Goal: Navigation & Orientation: Find specific page/section

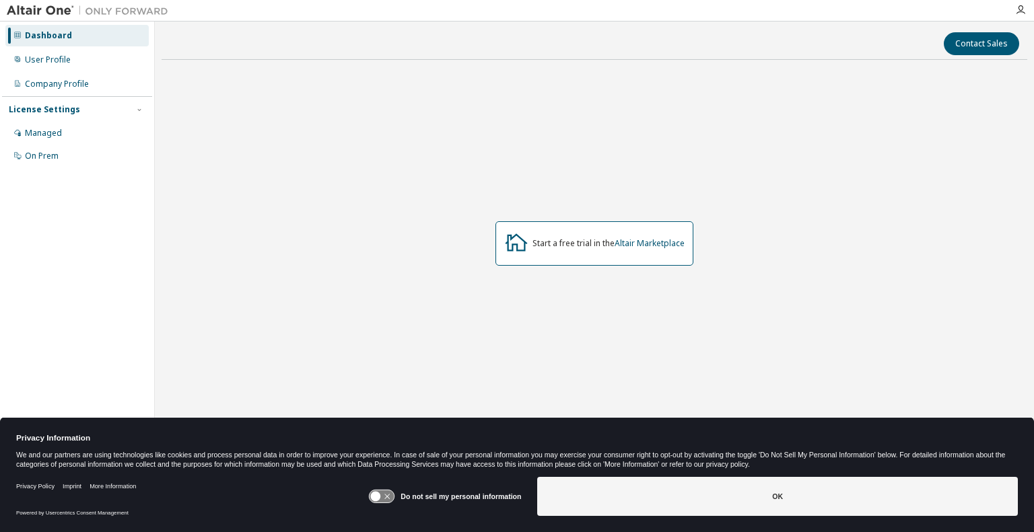
click at [730, 487] on button "OK" at bounding box center [777, 496] width 481 height 39
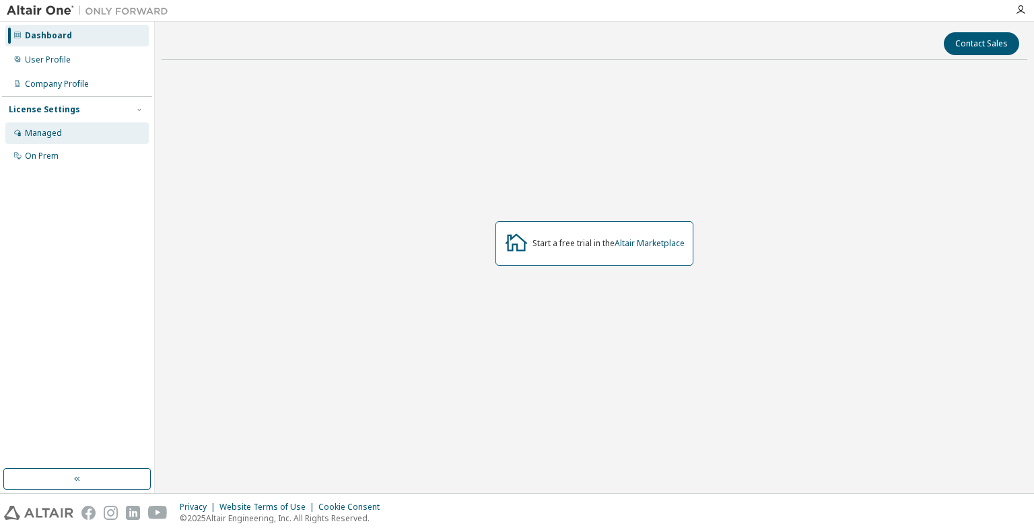
click at [71, 131] on div "Managed" at bounding box center [76, 133] width 143 height 22
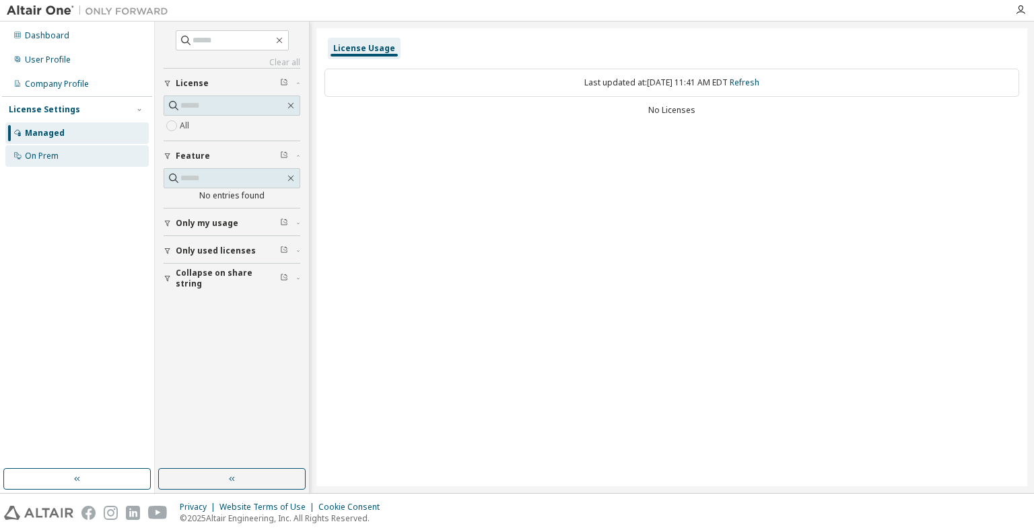
click at [70, 150] on div "On Prem" at bounding box center [76, 156] width 143 height 22
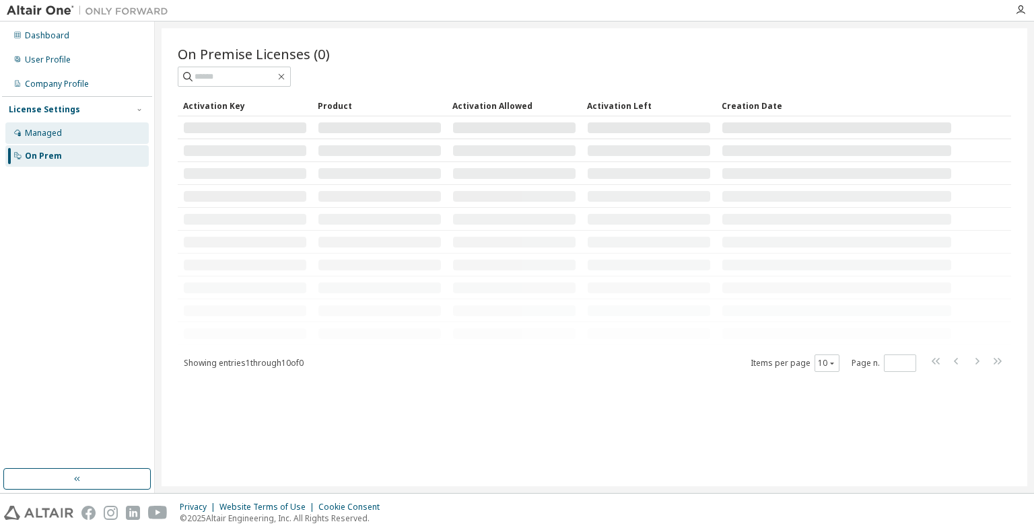
click at [73, 137] on div "Managed" at bounding box center [76, 133] width 143 height 22
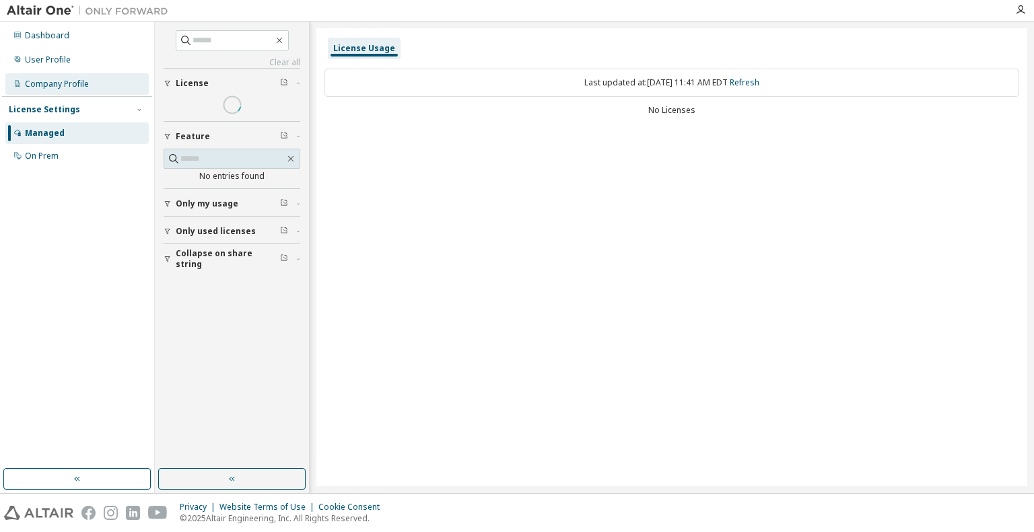
click at [75, 73] on div "Company Profile" at bounding box center [76, 84] width 143 height 22
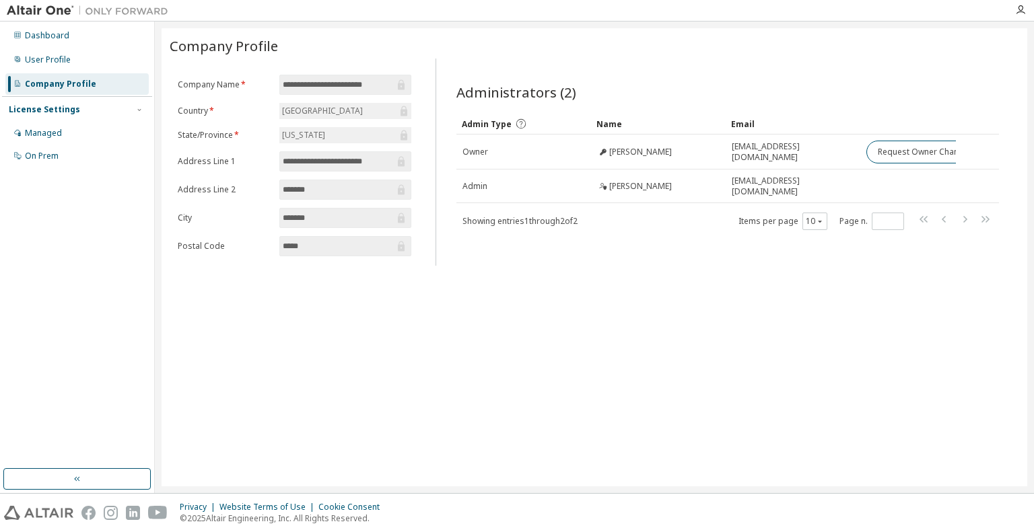
click at [339, 82] on input "**********" at bounding box center [339, 84] width 112 height 13
click at [68, 34] on div "Dashboard" at bounding box center [76, 36] width 143 height 22
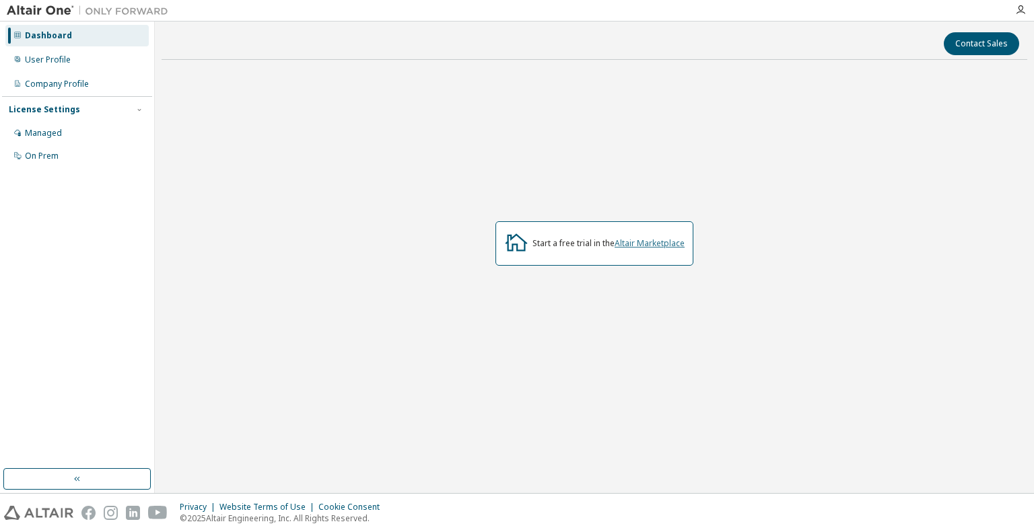
click at [678, 246] on link "Altair Marketplace" at bounding box center [649, 243] width 70 height 11
click at [86, 55] on div "User Profile" at bounding box center [76, 60] width 143 height 22
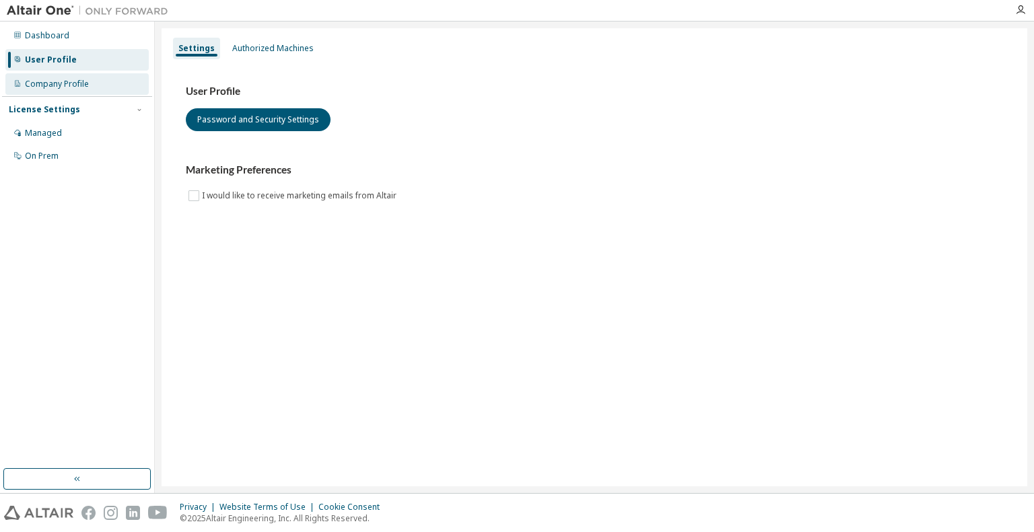
click at [90, 87] on div "Company Profile" at bounding box center [76, 84] width 143 height 22
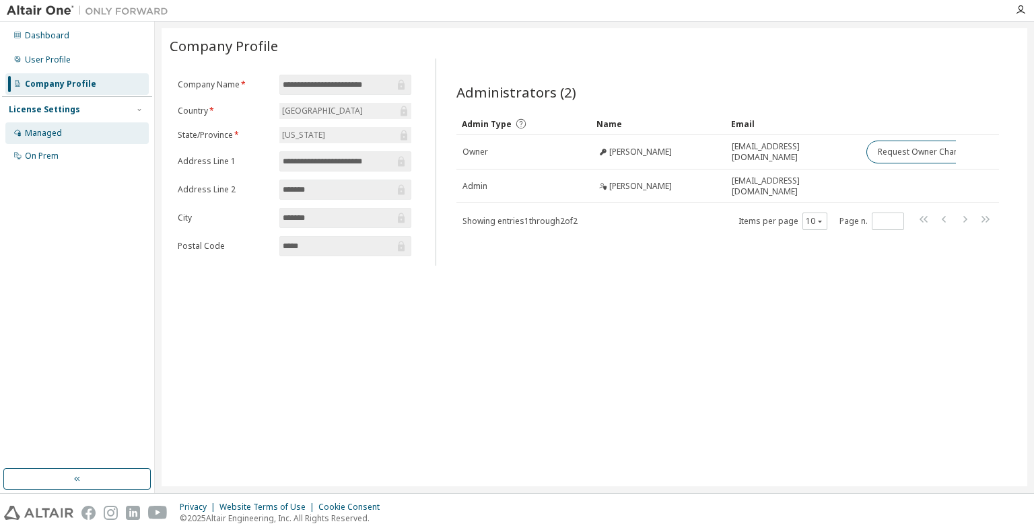
click at [79, 137] on div "Managed" at bounding box center [76, 133] width 143 height 22
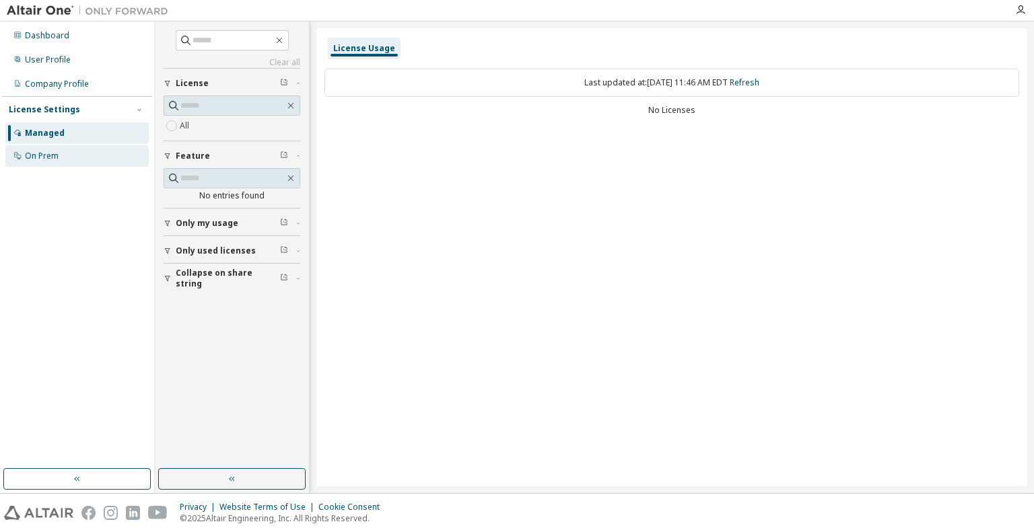
click at [72, 159] on div "On Prem" at bounding box center [76, 156] width 143 height 22
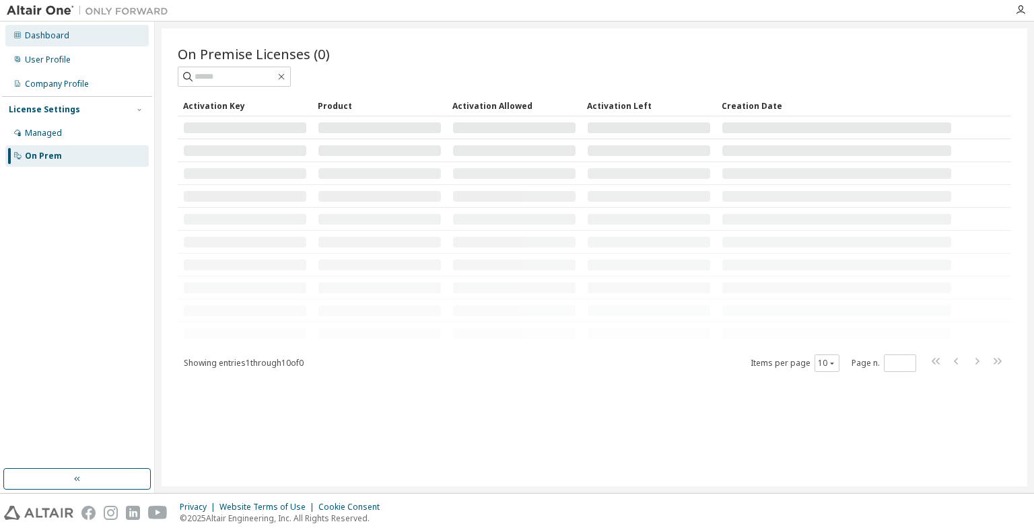
click at [76, 37] on div "Dashboard" at bounding box center [76, 36] width 143 height 22
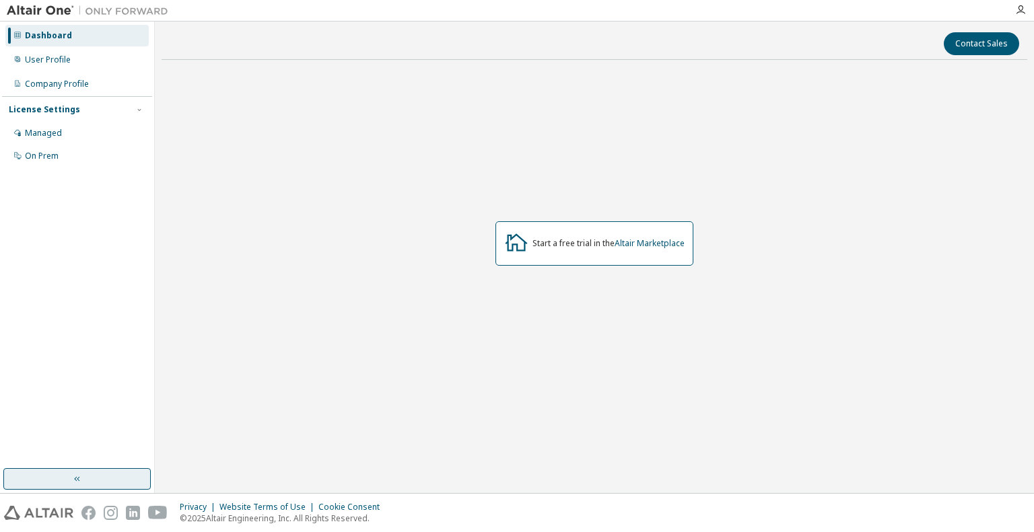
click at [34, 483] on button "button" at bounding box center [76, 479] width 147 height 22
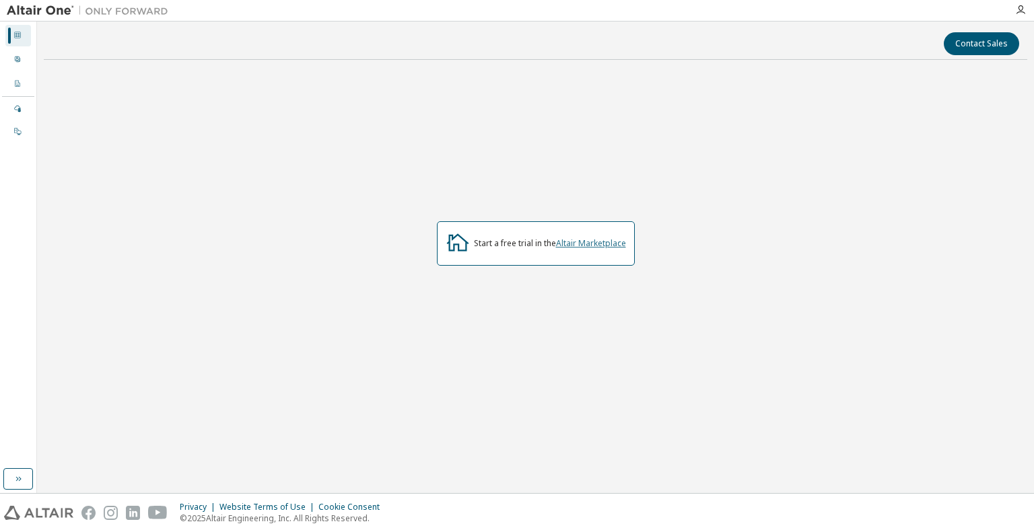
click at [575, 242] on link "Altair Marketplace" at bounding box center [591, 243] width 70 height 11
